Goal: Task Accomplishment & Management: Use online tool/utility

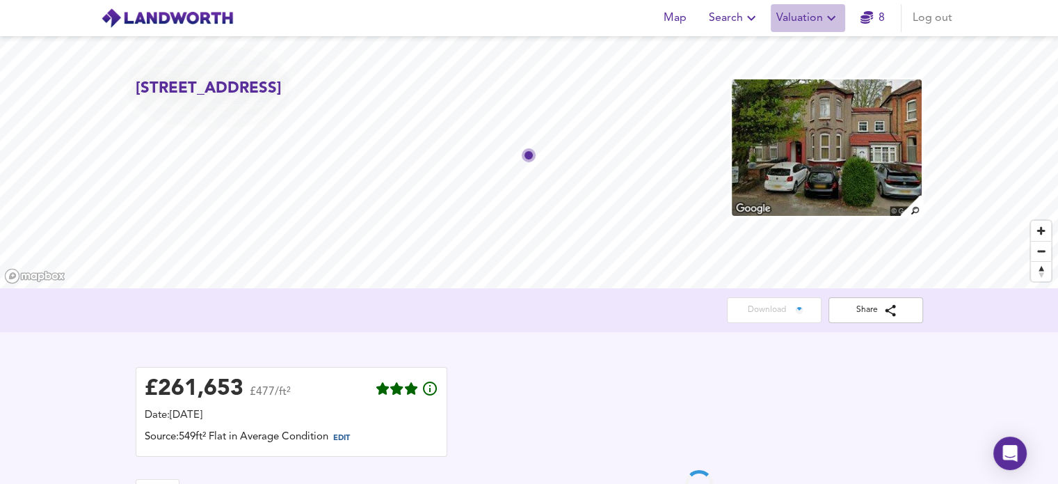
click at [806, 27] on span "Valuation" at bounding box center [807, 17] width 63 height 19
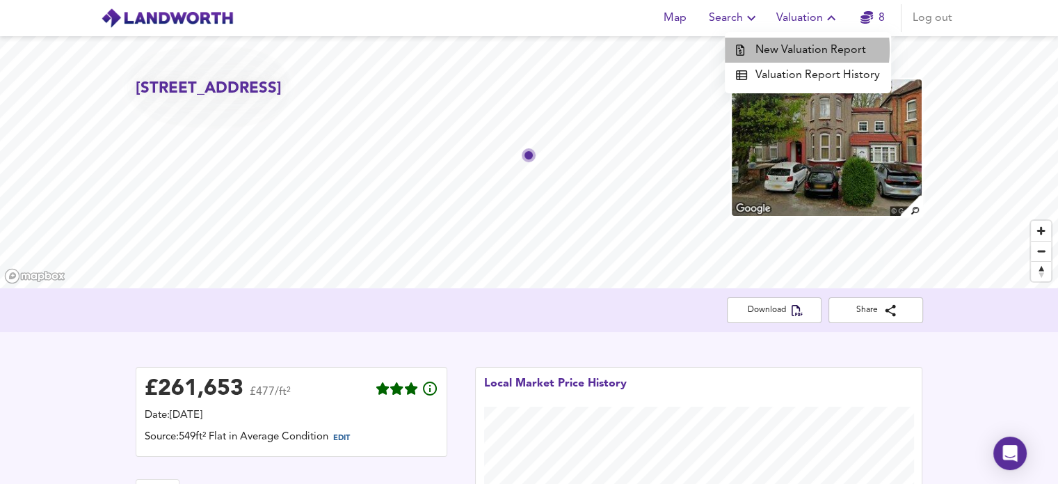
click at [783, 49] on li "New Valuation Report" at bounding box center [808, 50] width 166 height 25
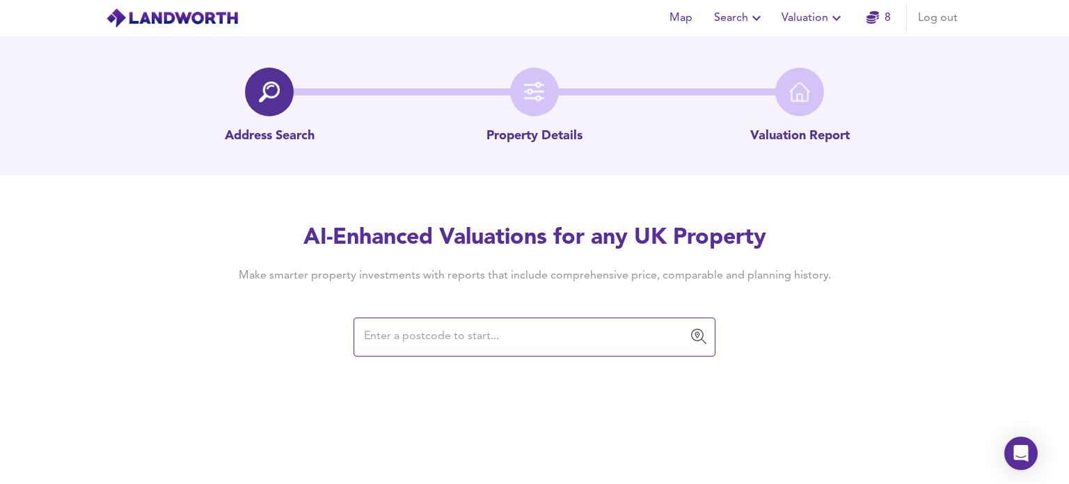
click at [488, 337] on input "text" at bounding box center [524, 337] width 328 height 26
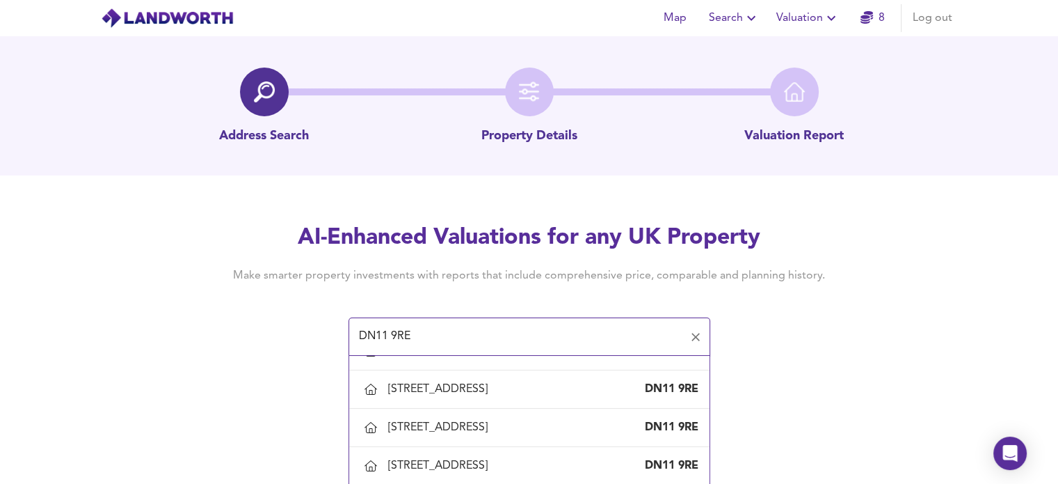
scroll to position [875, 0]
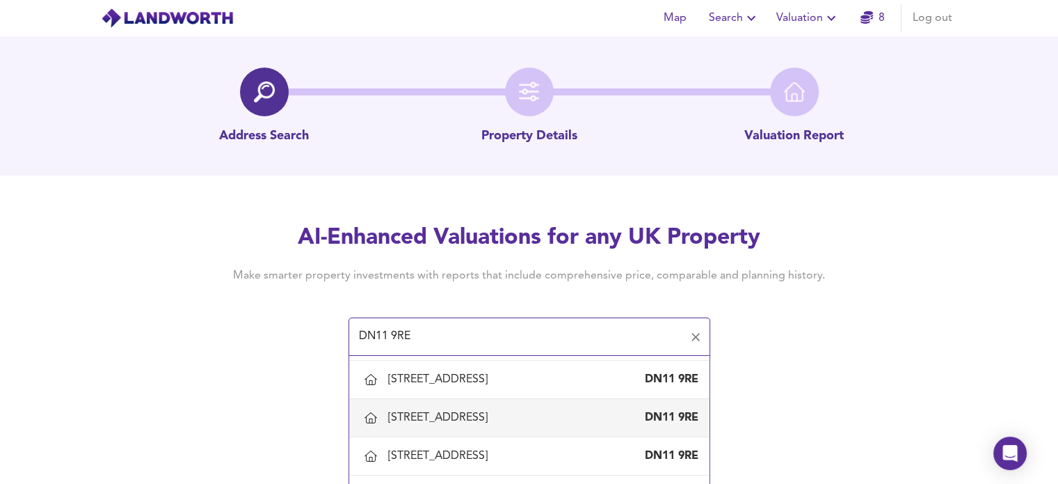
click at [472, 412] on div "[STREET_ADDRESS]" at bounding box center [440, 417] width 105 height 15
type input "[STREET_ADDRESS]"
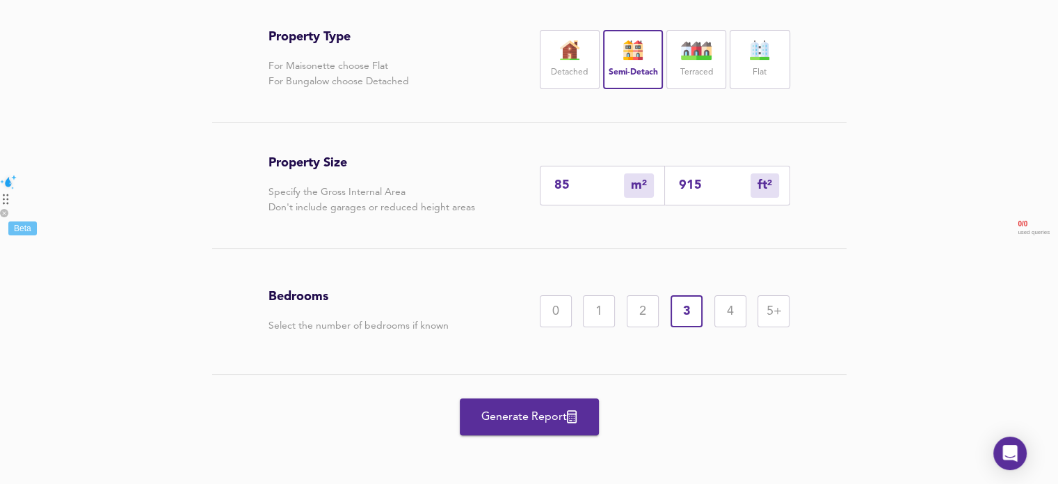
scroll to position [313, 0]
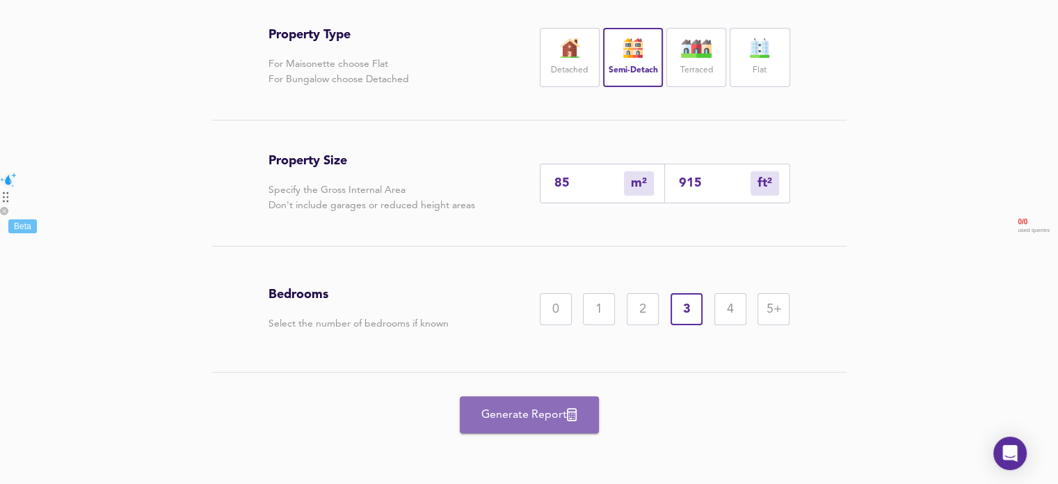
click at [512, 417] on span "Generate Report" at bounding box center [529, 414] width 111 height 19
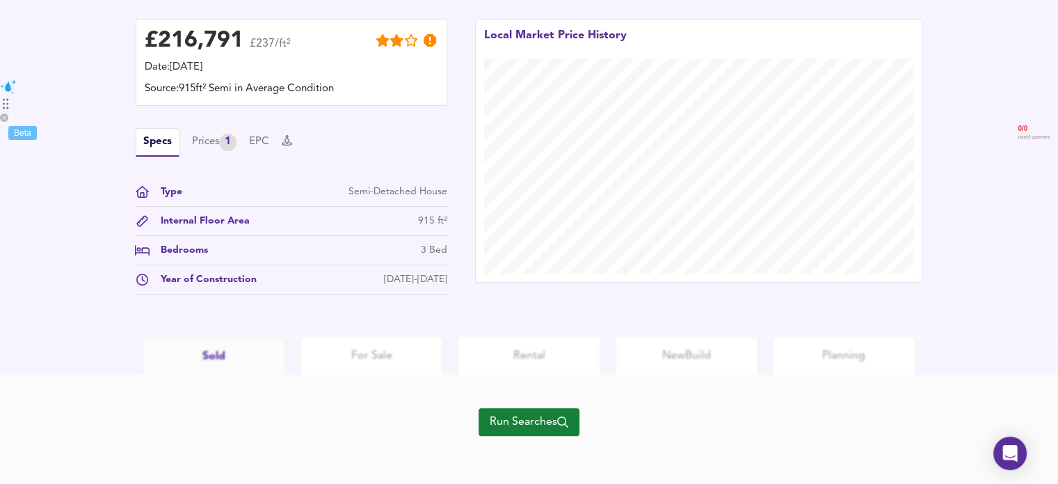
scroll to position [408, 0]
click at [523, 428] on span "Run Searches" at bounding box center [529, 420] width 79 height 19
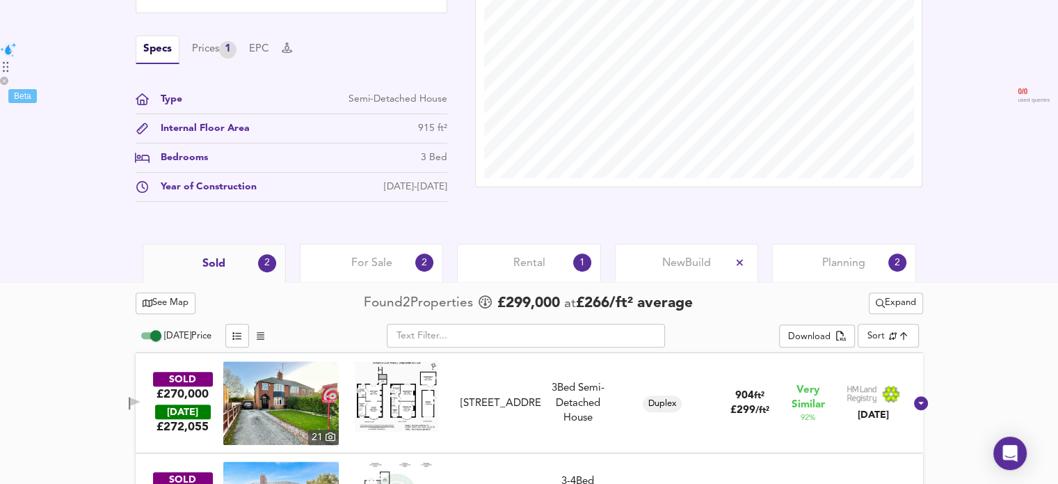
scroll to position [519, 0]
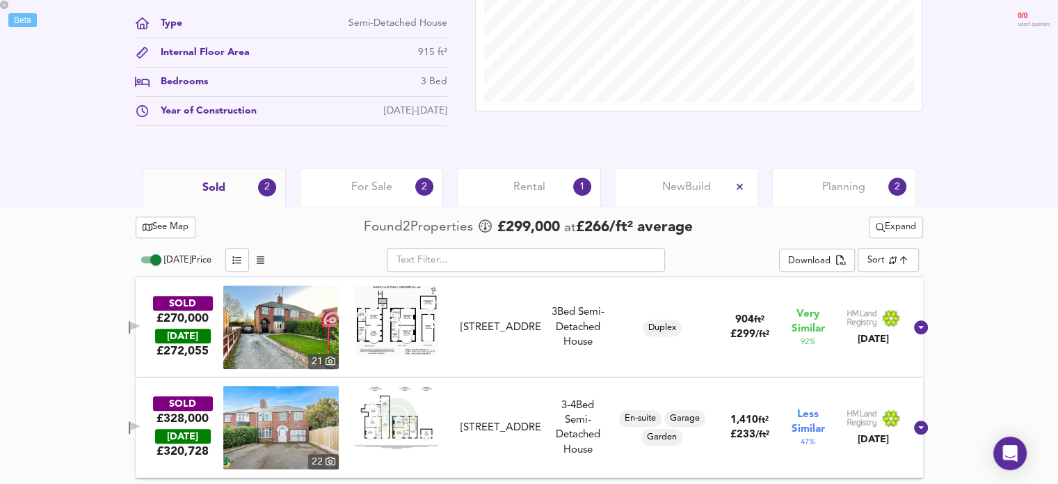
click at [320, 326] on img at bounding box center [280, 326] width 115 height 83
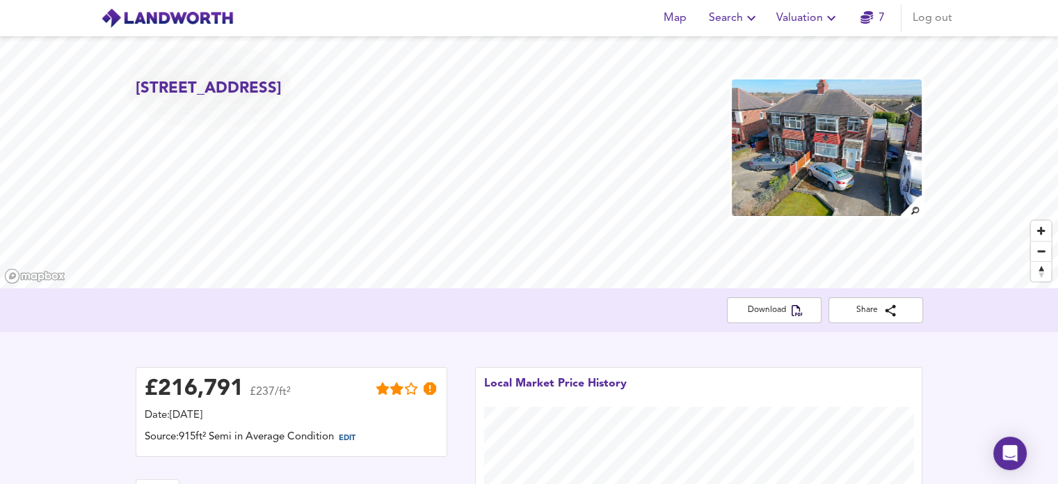
scroll to position [3, 0]
